Goal: Find specific page/section: Find specific page/section

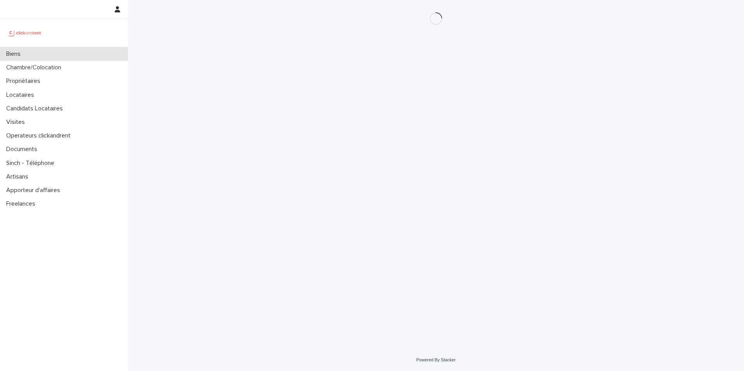
click at [58, 55] on div "Biens" at bounding box center [64, 54] width 128 height 14
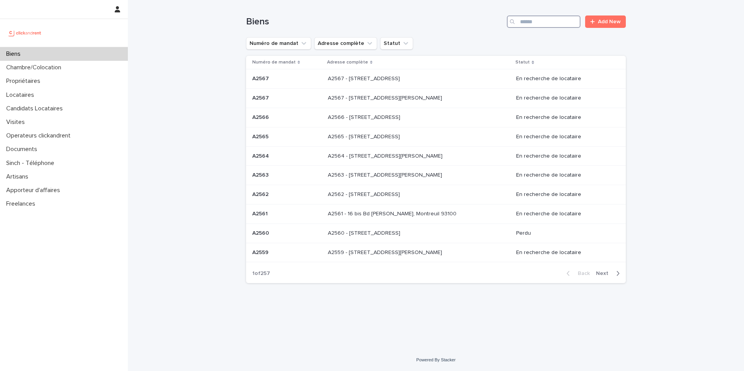
click at [560, 21] on input "Search" at bounding box center [544, 21] width 74 height 12
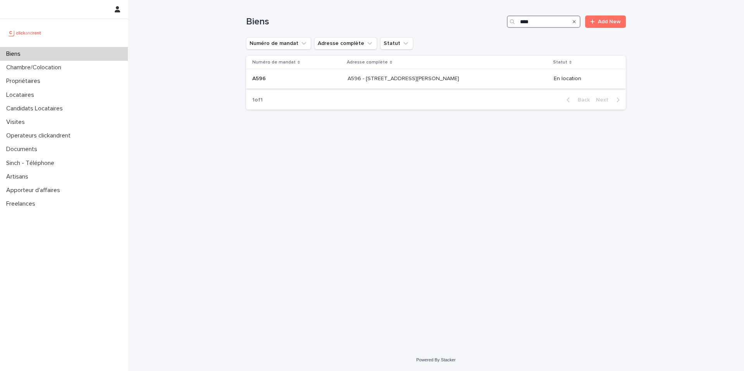
type input "****"
click at [410, 74] on p "A596 - [STREET_ADDRESS][PERSON_NAME]" at bounding box center [403, 78] width 113 height 8
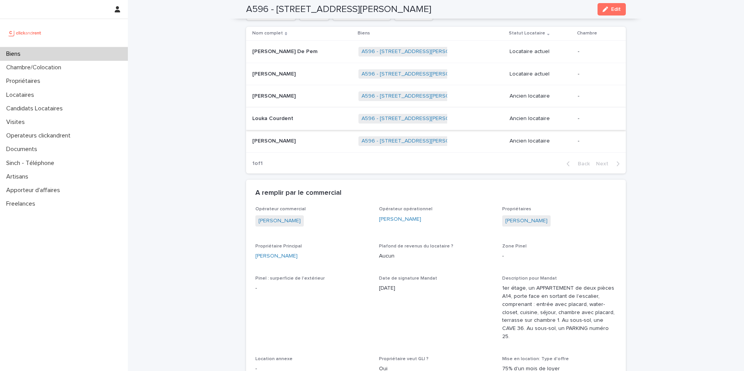
scroll to position [556, 0]
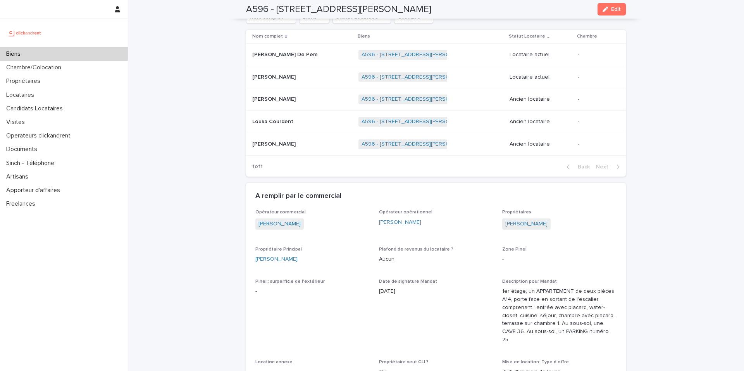
click at [517, 66] on td "Locataire actuel" at bounding box center [540, 54] width 68 height 22
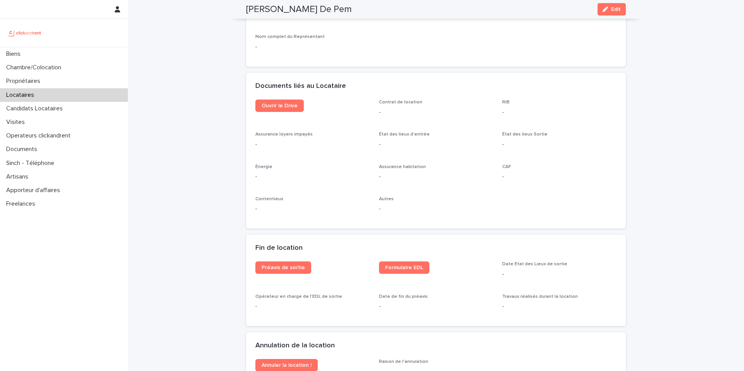
scroll to position [761, 0]
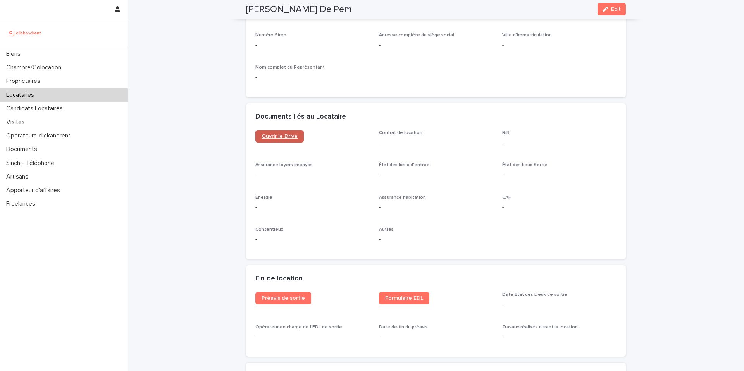
click at [294, 130] on link "Ouvrir le Drive" at bounding box center [279, 136] width 48 height 12
